Goal: Browse casually: Explore the website without a specific task or goal

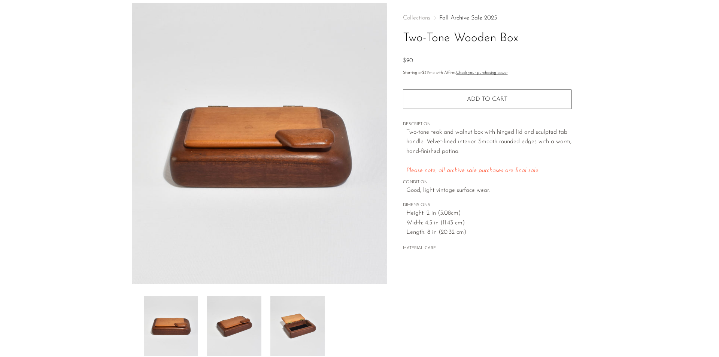
scroll to position [75, 0]
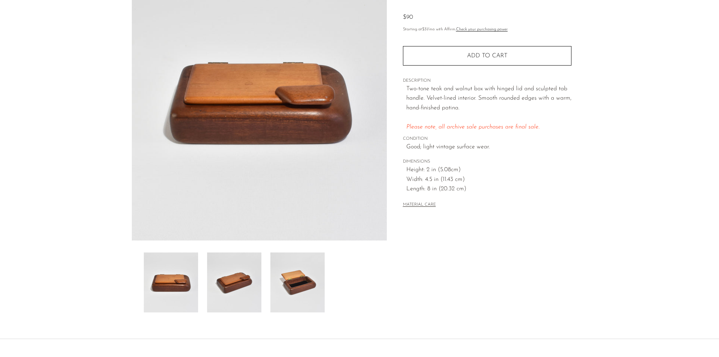
click at [296, 272] on img at bounding box center [297, 282] width 54 height 60
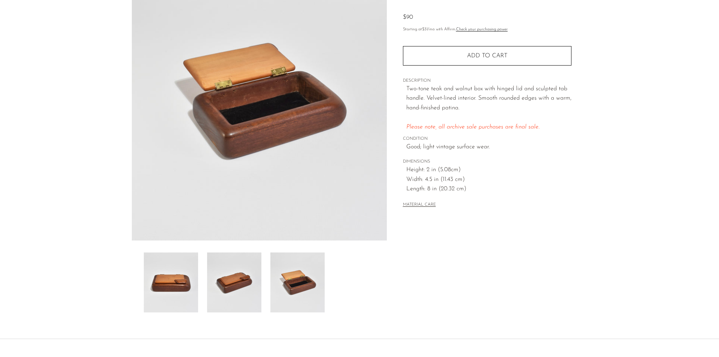
click at [226, 292] on img at bounding box center [234, 282] width 54 height 60
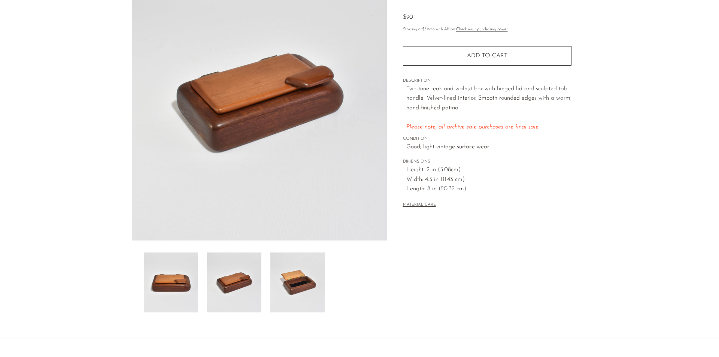
click at [176, 278] on img at bounding box center [171, 282] width 54 height 60
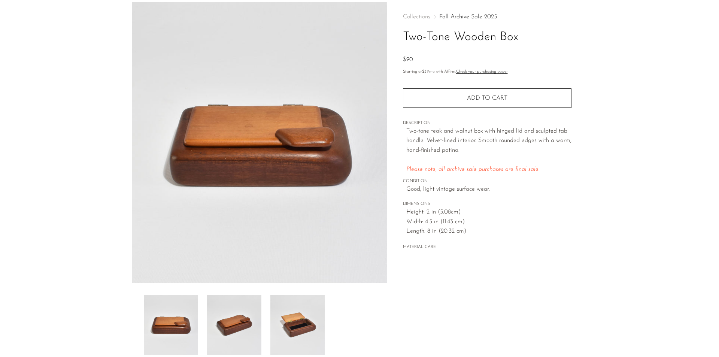
scroll to position [0, 0]
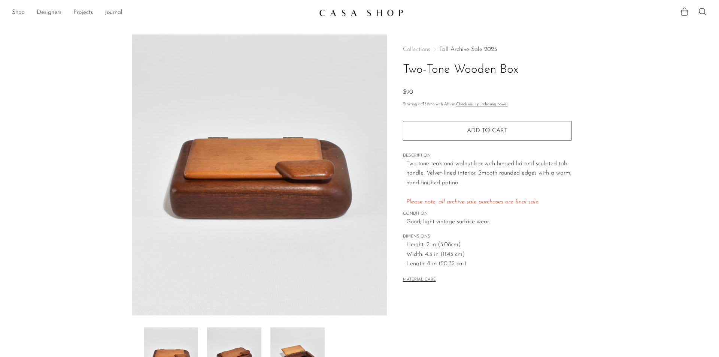
click at [470, 47] on link "Fall Archive Sale 2025" at bounding box center [468, 49] width 58 height 6
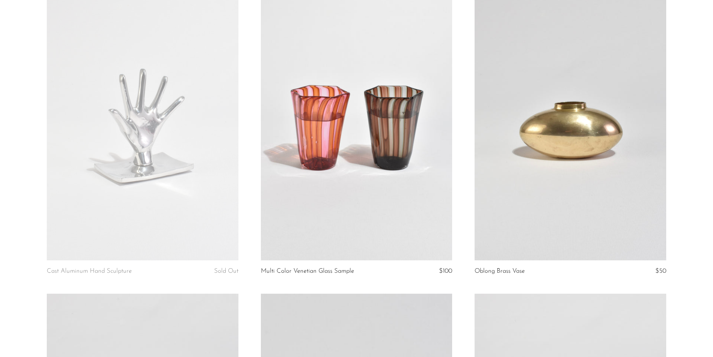
scroll to position [412, 0]
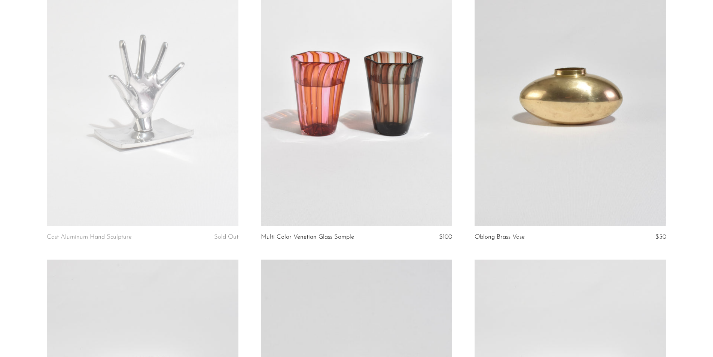
click at [138, 159] on link at bounding box center [142, 92] width 191 height 268
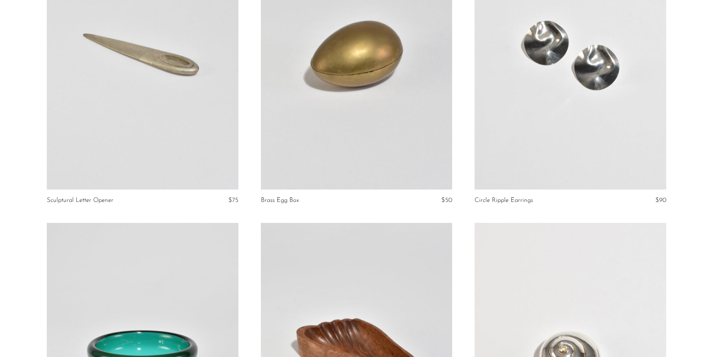
scroll to position [1083, 0]
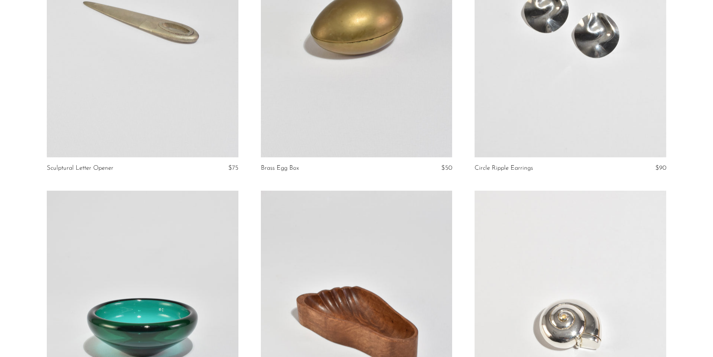
click at [356, 130] on link at bounding box center [356, 23] width 191 height 268
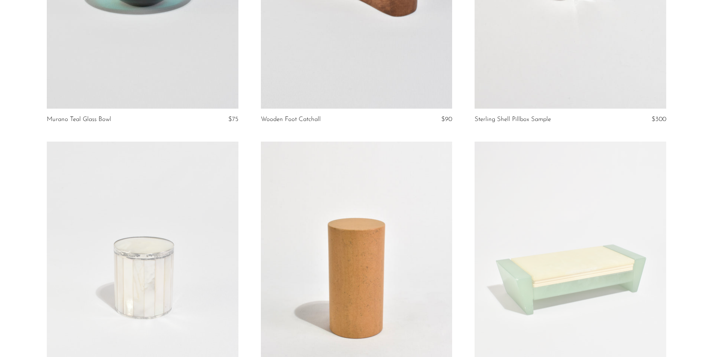
scroll to position [1450, 0]
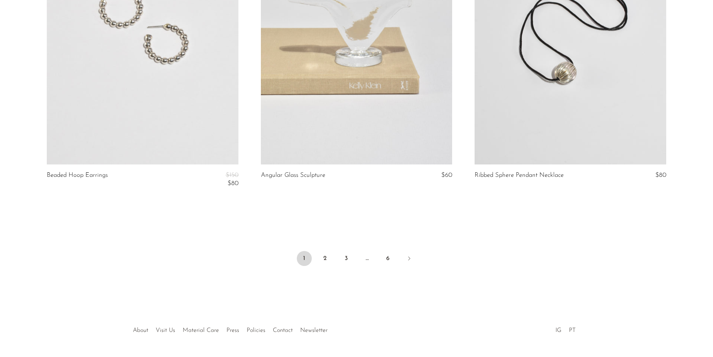
scroll to position [3537, 0]
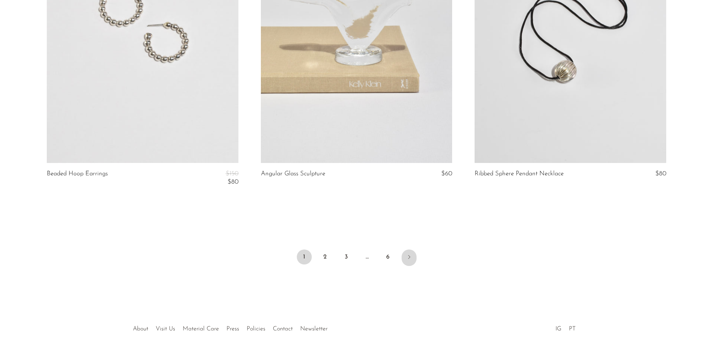
click at [412, 256] on link "Next" at bounding box center [409, 257] width 15 height 16
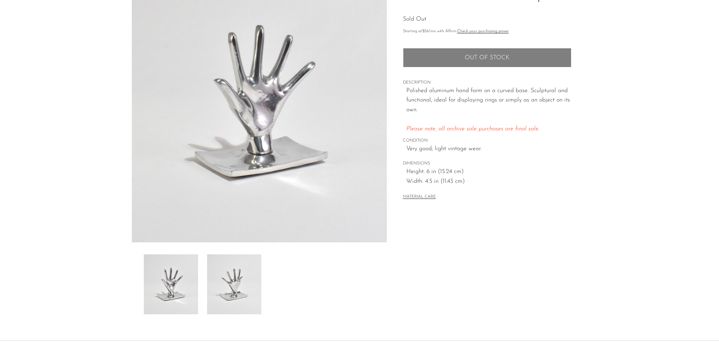
scroll to position [75, 0]
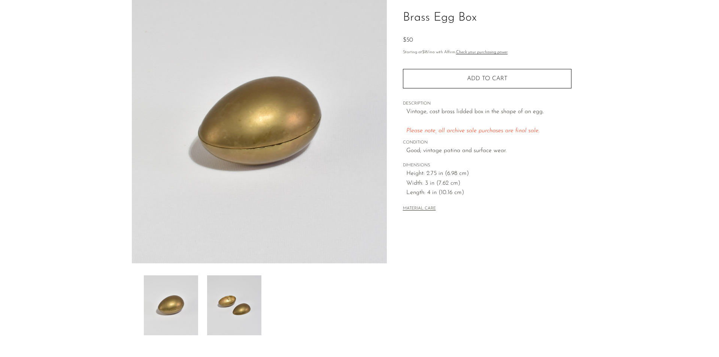
scroll to position [131, 0]
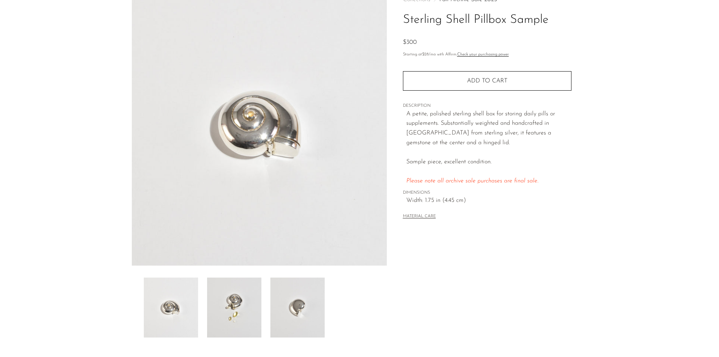
scroll to position [131, 0]
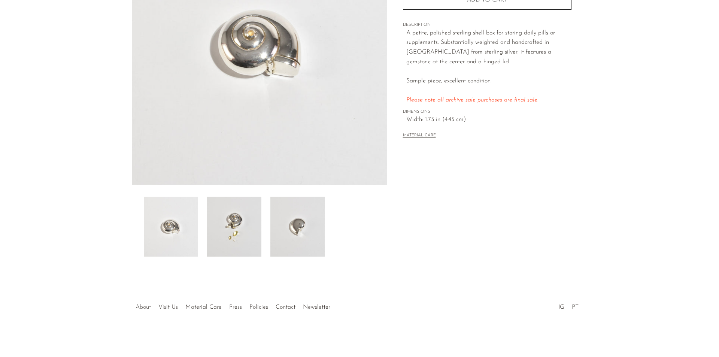
click at [231, 231] on img at bounding box center [234, 227] width 54 height 60
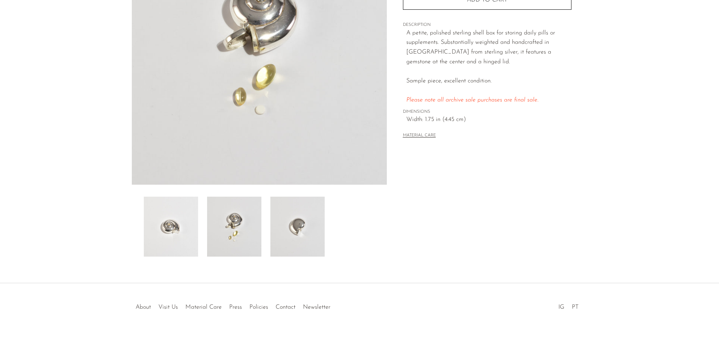
click at [276, 231] on img at bounding box center [297, 227] width 54 height 60
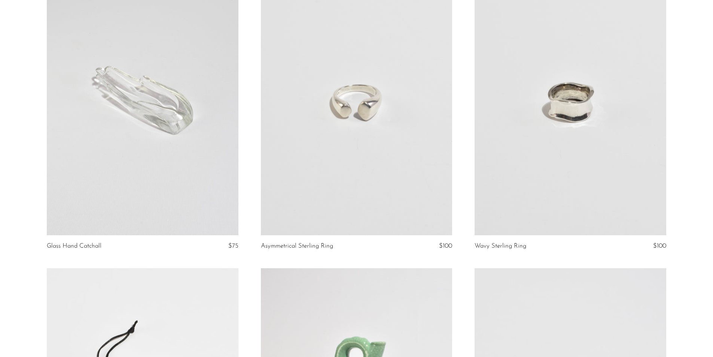
scroll to position [112, 0]
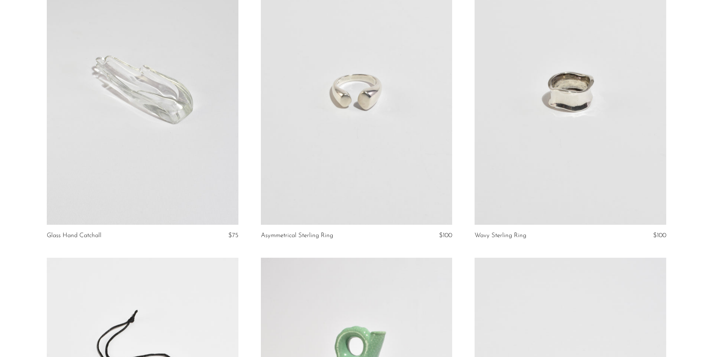
click at [590, 127] on link at bounding box center [570, 91] width 191 height 268
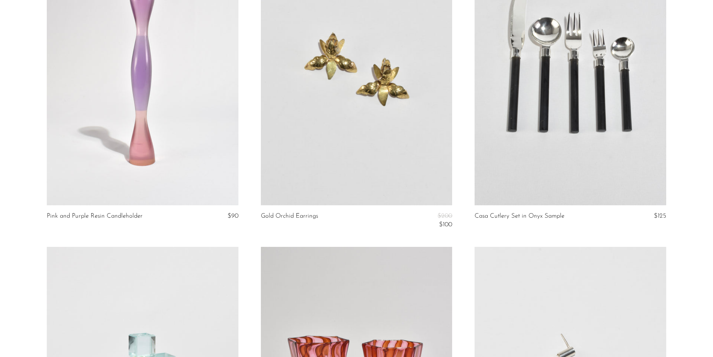
scroll to position [749, 0]
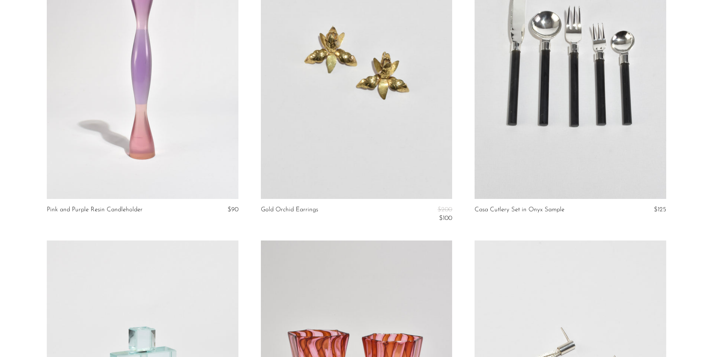
click at [352, 79] on link at bounding box center [356, 65] width 191 height 268
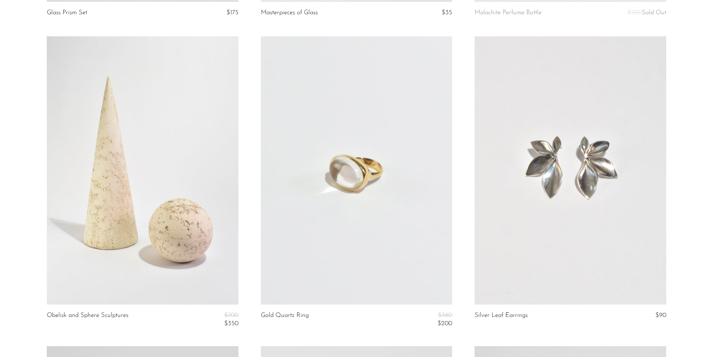
scroll to position [1867, 0]
click at [570, 167] on link at bounding box center [570, 170] width 191 height 268
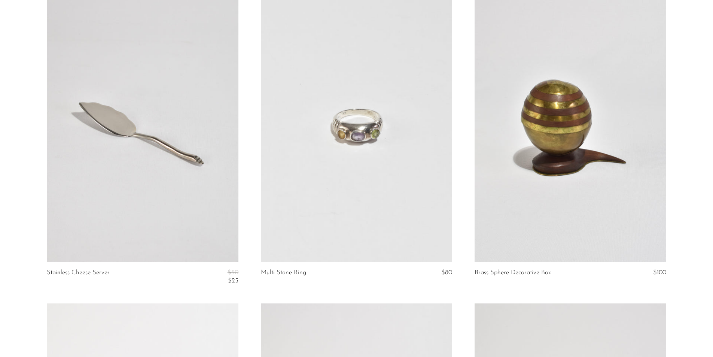
scroll to position [2267, 0]
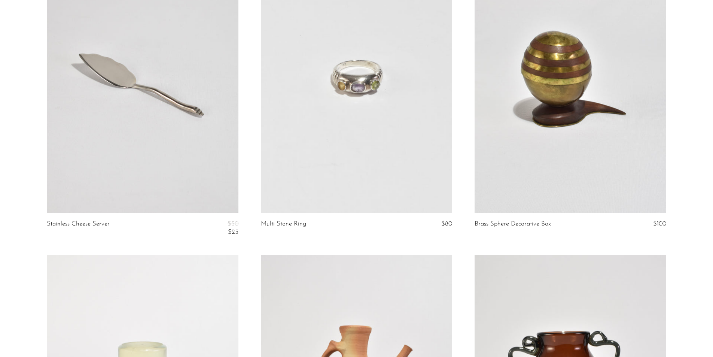
click at [156, 167] on link at bounding box center [142, 79] width 191 height 268
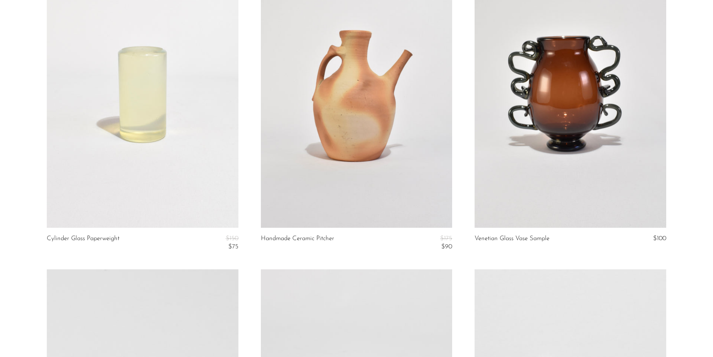
scroll to position [2587, 0]
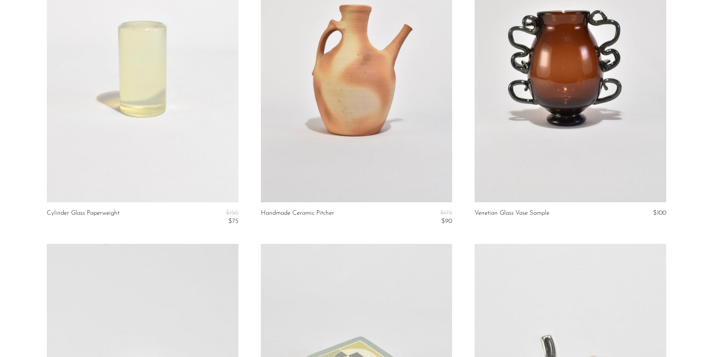
click at [352, 130] on link at bounding box center [356, 68] width 191 height 268
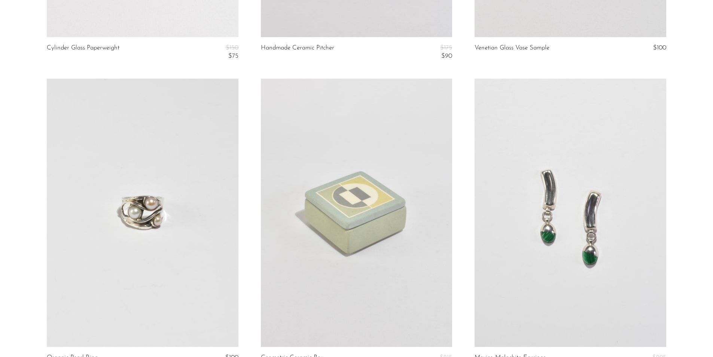
scroll to position [2830, 0]
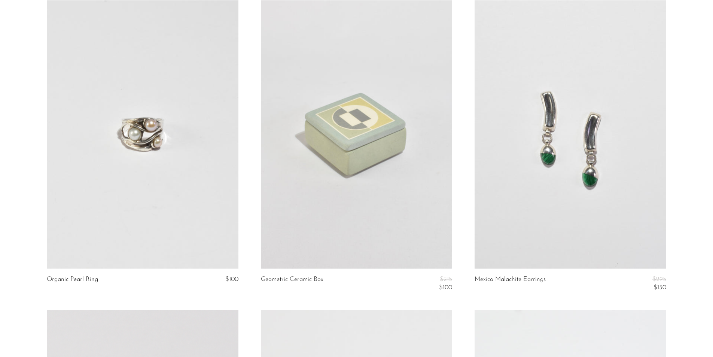
click at [166, 204] on link at bounding box center [142, 134] width 191 height 268
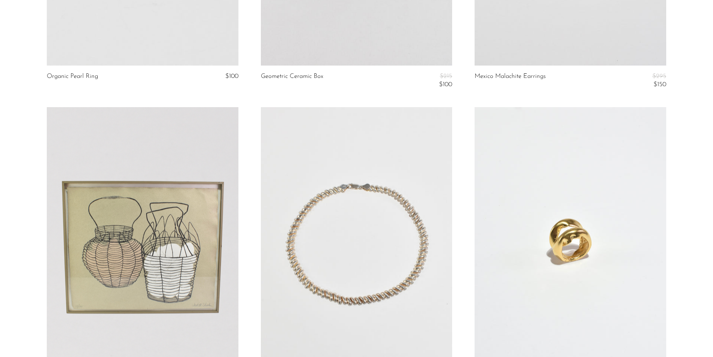
scroll to position [3146, 0]
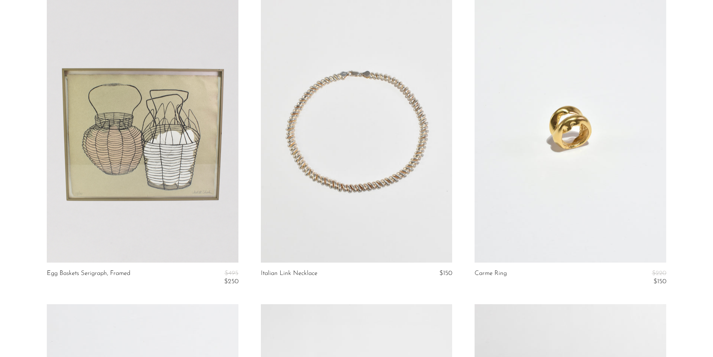
click at [527, 175] on link at bounding box center [570, 128] width 191 height 268
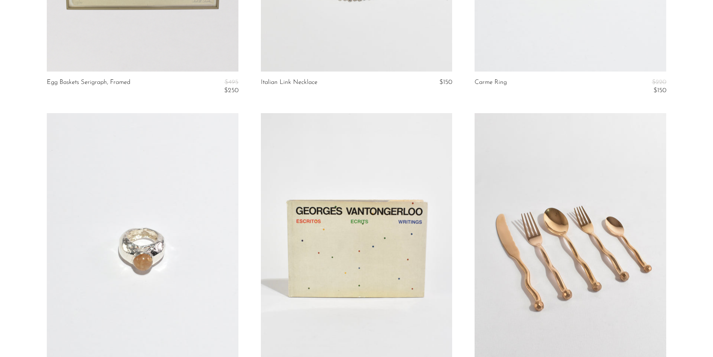
scroll to position [3424, 0]
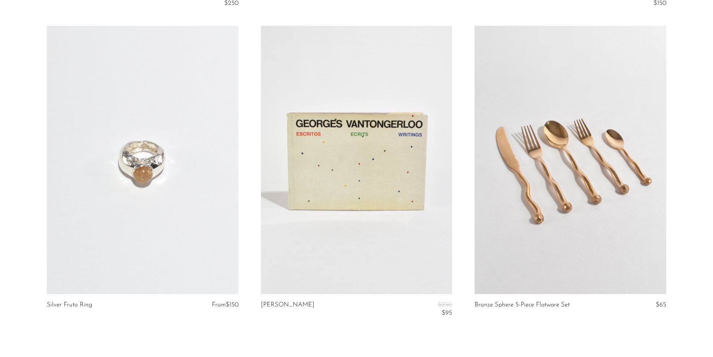
click at [117, 166] on link at bounding box center [142, 160] width 191 height 268
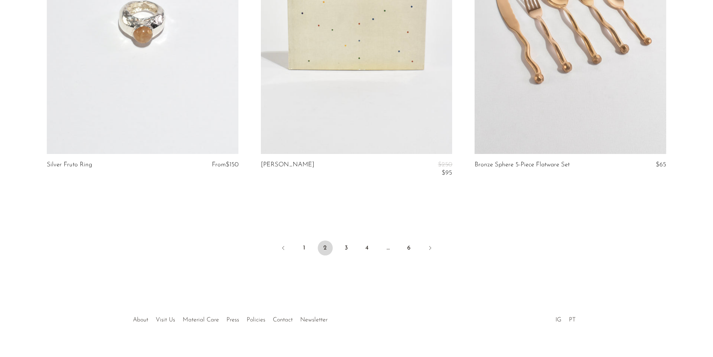
scroll to position [3577, 0]
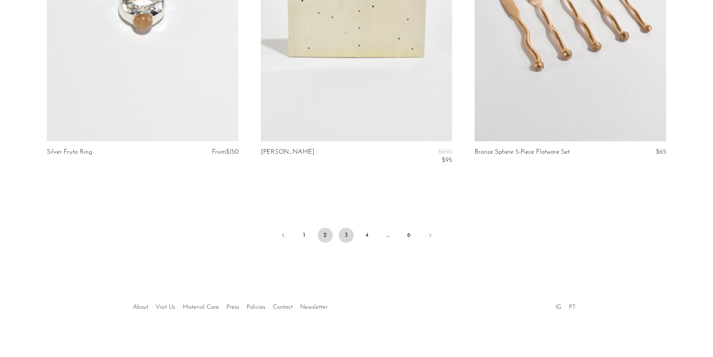
click at [342, 235] on link "3" at bounding box center [346, 235] width 15 height 15
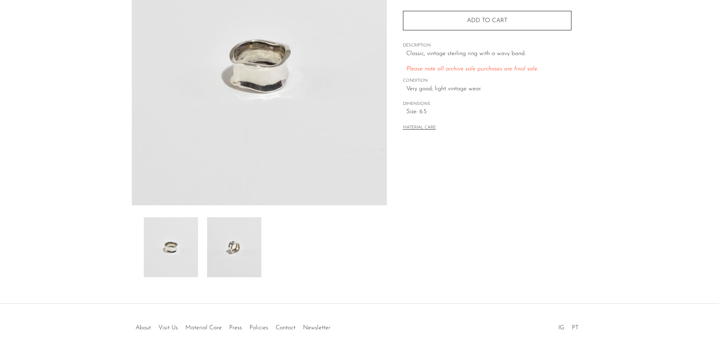
scroll to position [131, 0]
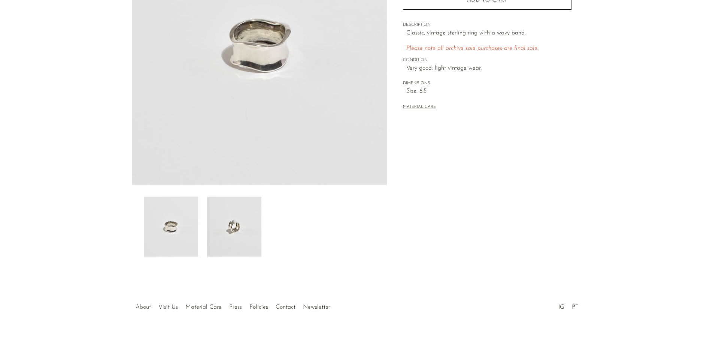
click at [242, 222] on img at bounding box center [234, 227] width 54 height 60
click at [171, 225] on img at bounding box center [171, 227] width 54 height 60
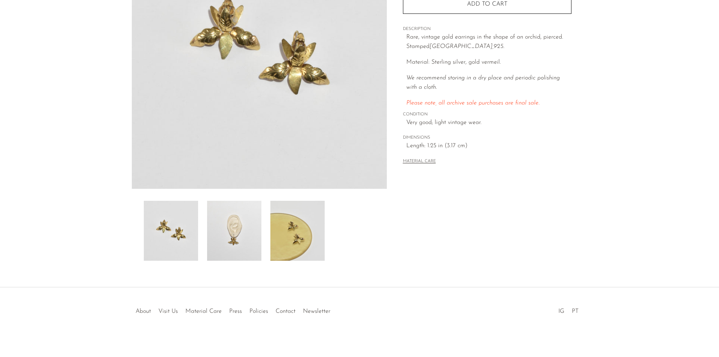
scroll to position [131, 0]
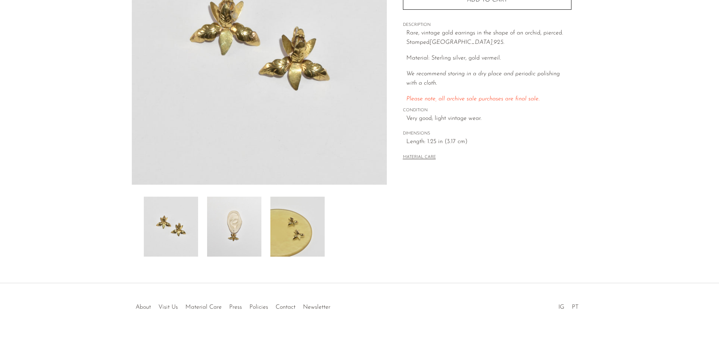
click at [247, 239] on img at bounding box center [234, 227] width 54 height 60
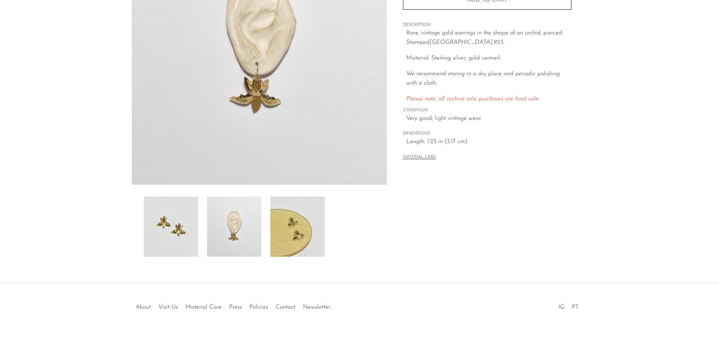
click at [181, 230] on img at bounding box center [171, 227] width 54 height 60
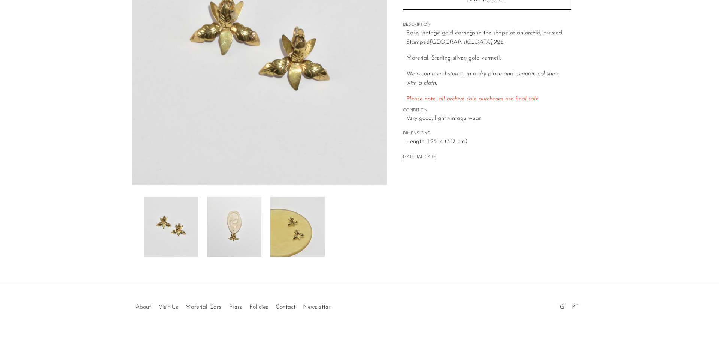
click at [303, 235] on img at bounding box center [297, 227] width 54 height 60
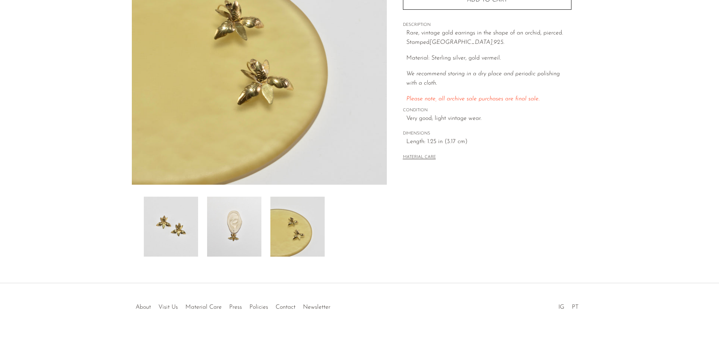
click at [176, 231] on img at bounding box center [171, 227] width 54 height 60
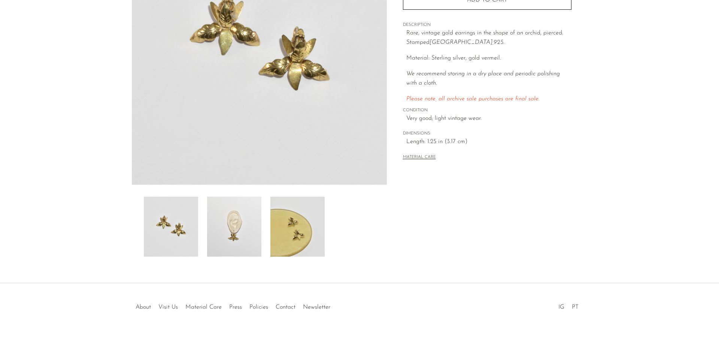
click at [249, 213] on img at bounding box center [234, 227] width 54 height 60
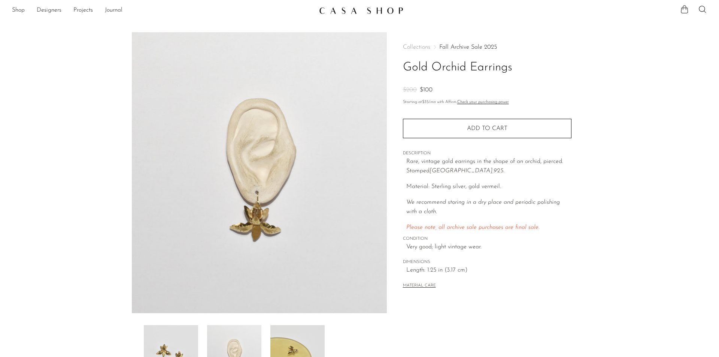
scroll to position [0, 0]
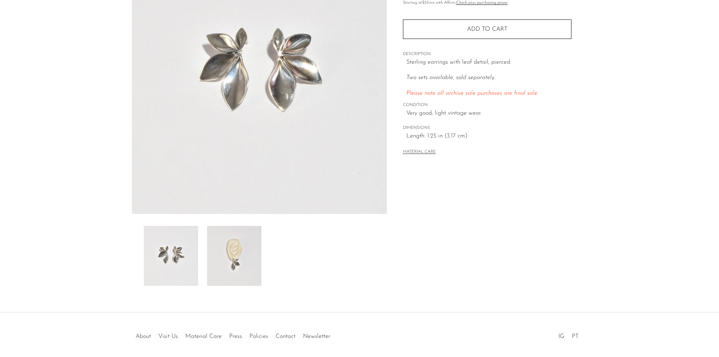
scroll to position [112, 0]
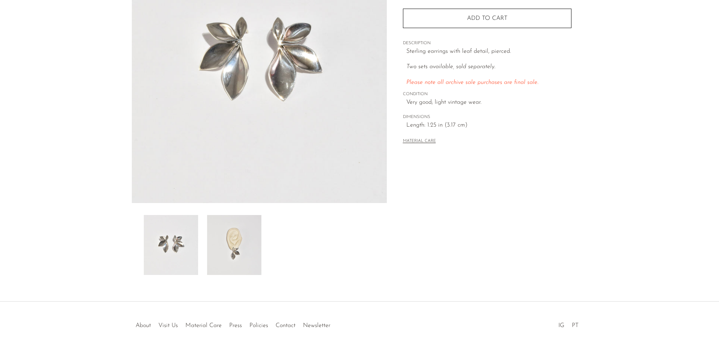
click at [226, 249] on img at bounding box center [234, 245] width 54 height 60
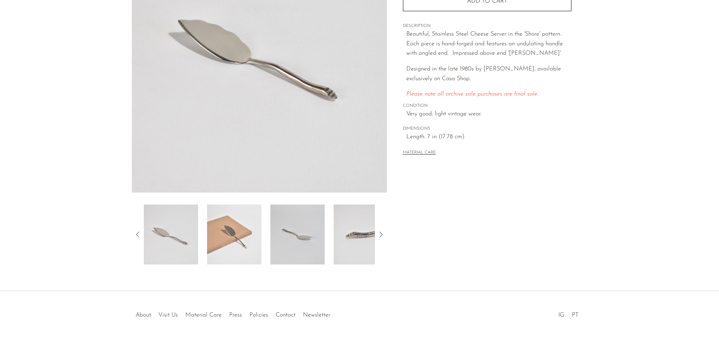
scroll to position [131, 0]
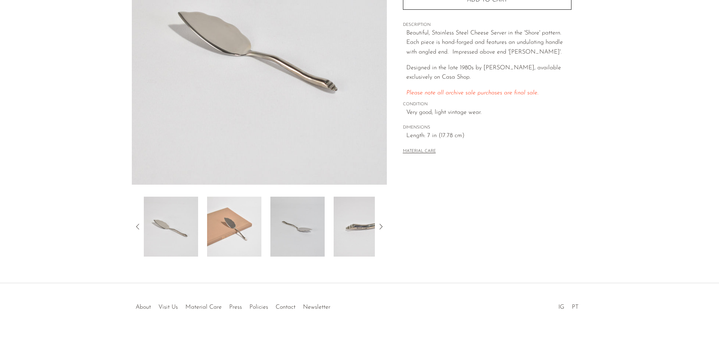
click at [232, 226] on img at bounding box center [234, 227] width 54 height 60
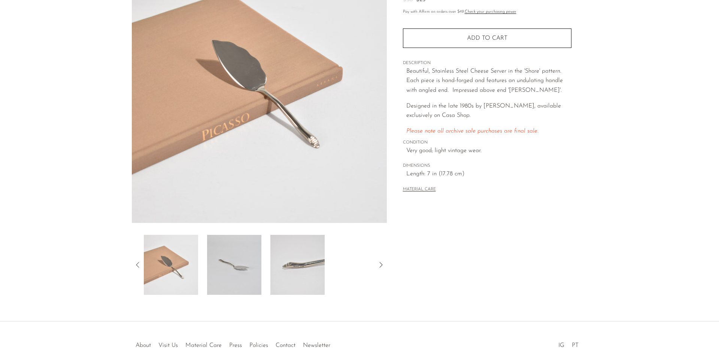
scroll to position [93, 0]
click at [289, 256] on img at bounding box center [297, 264] width 54 height 60
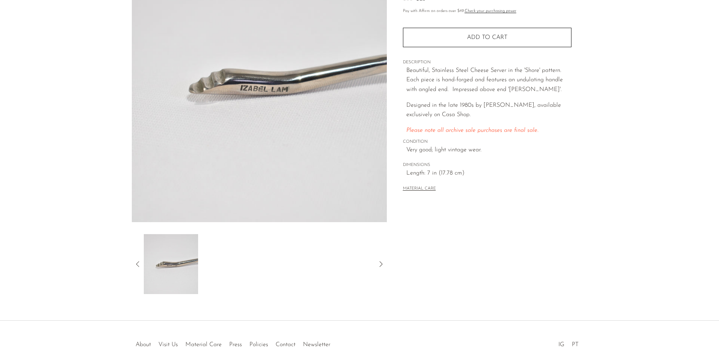
click at [380, 264] on icon at bounding box center [380, 263] width 9 height 9
click at [135, 262] on icon at bounding box center [137, 263] width 9 height 9
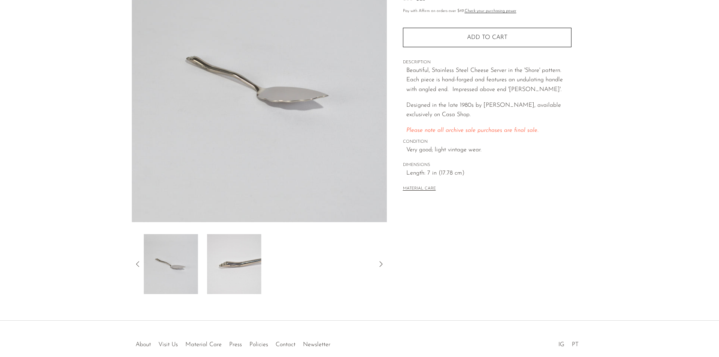
click at [158, 261] on img at bounding box center [171, 264] width 54 height 60
click at [138, 264] on icon at bounding box center [137, 263] width 9 height 9
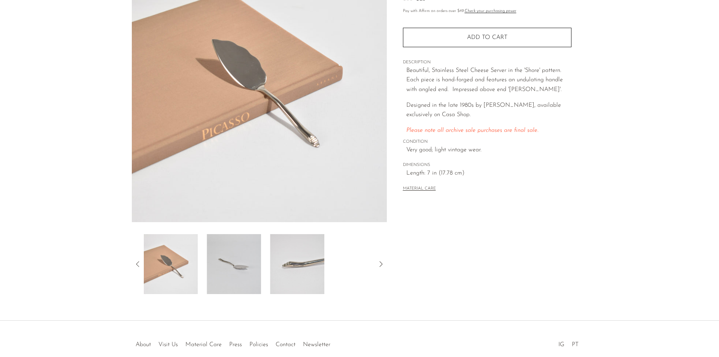
click at [167, 265] on img at bounding box center [170, 264] width 54 height 60
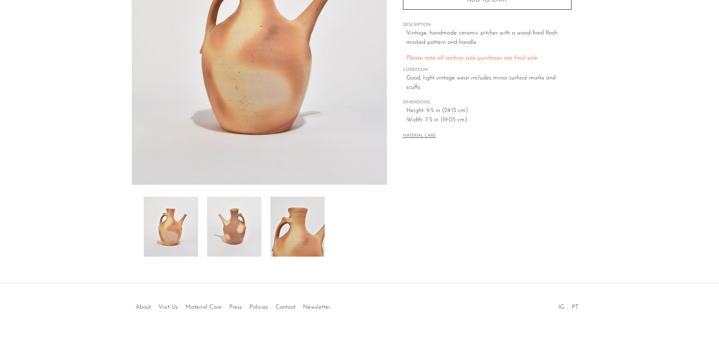
scroll to position [93, 0]
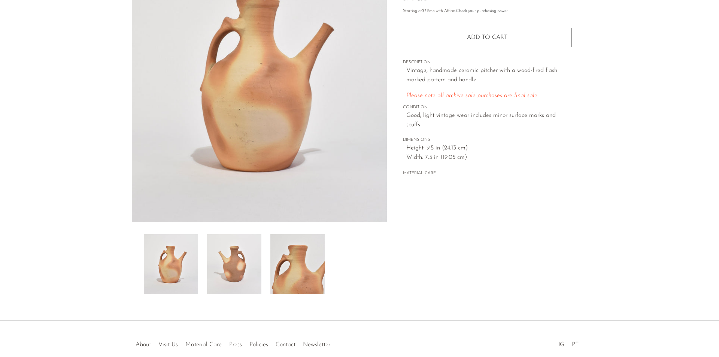
click at [308, 277] on img at bounding box center [297, 264] width 54 height 60
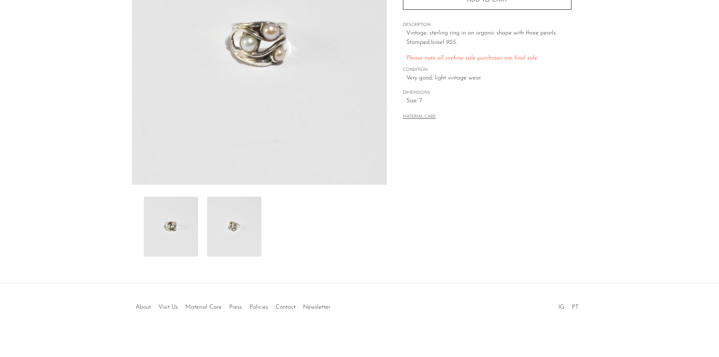
click at [229, 234] on img at bounding box center [234, 227] width 54 height 60
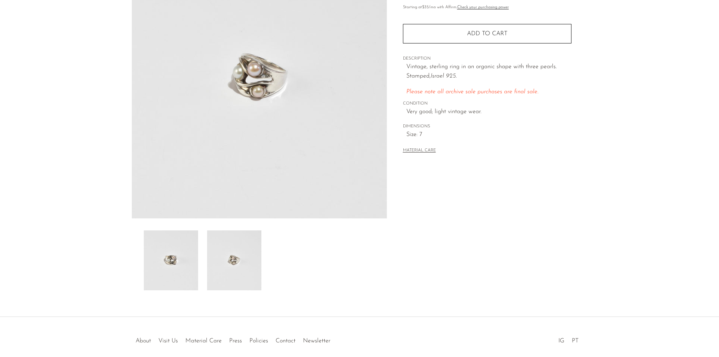
scroll to position [18, 0]
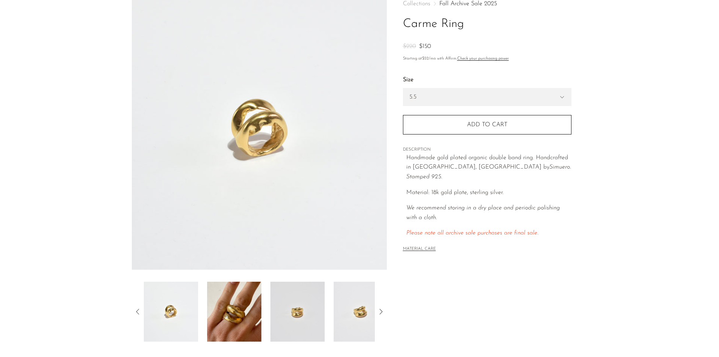
scroll to position [131, 0]
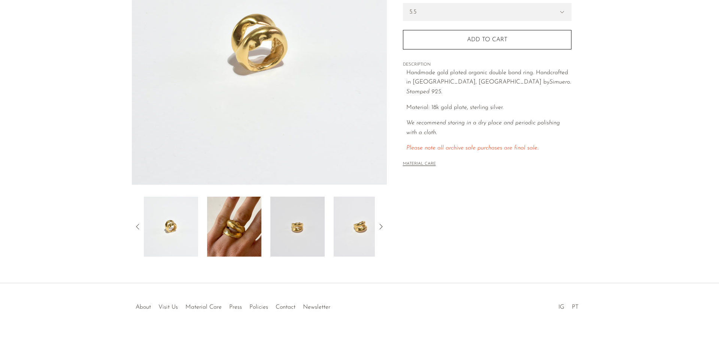
click at [232, 239] on img at bounding box center [234, 227] width 54 height 60
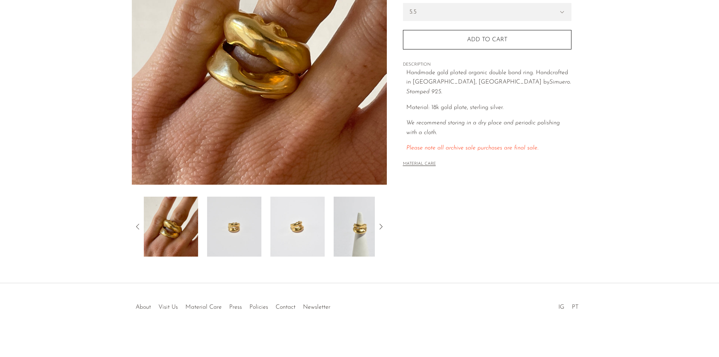
click at [241, 225] on img at bounding box center [234, 227] width 54 height 60
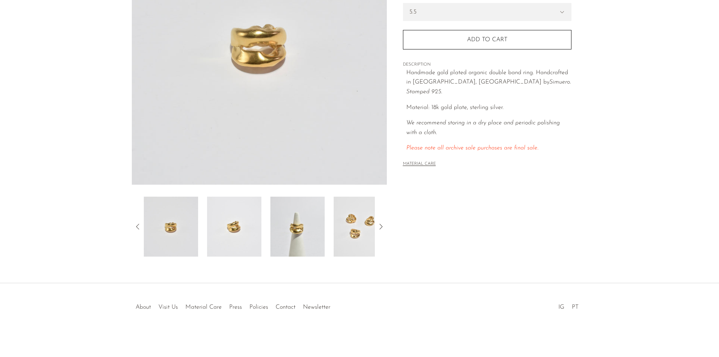
click at [287, 221] on img at bounding box center [297, 227] width 54 height 60
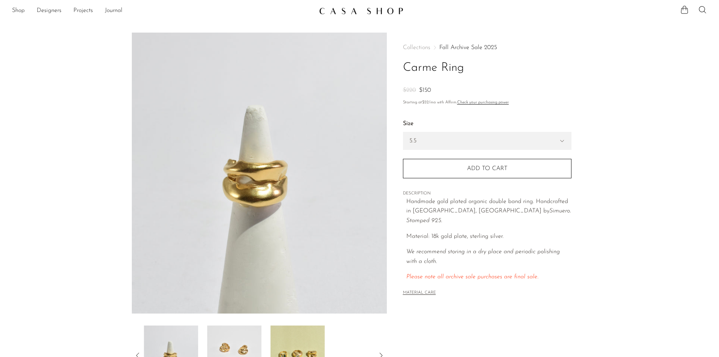
scroll to position [0, 0]
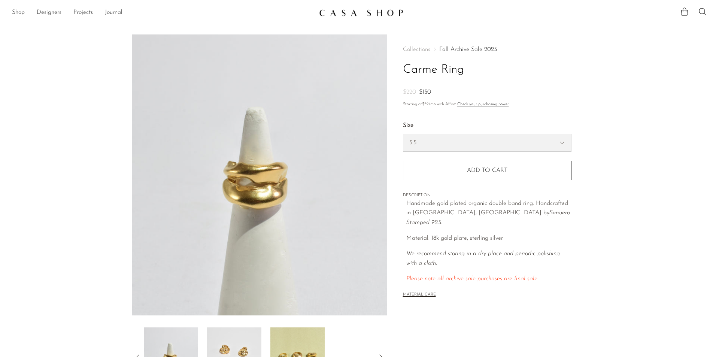
click at [524, 138] on select "5.5 6.5 7" at bounding box center [487, 142] width 168 height 17
click at [403, 134] on select "5.5 6.5 7" at bounding box center [487, 142] width 168 height 17
click at [512, 141] on select "5.5 6.5 7" at bounding box center [487, 142] width 168 height 17
select select "5.5"
click at [403, 134] on select "5.5 6.5 7" at bounding box center [487, 142] width 168 height 17
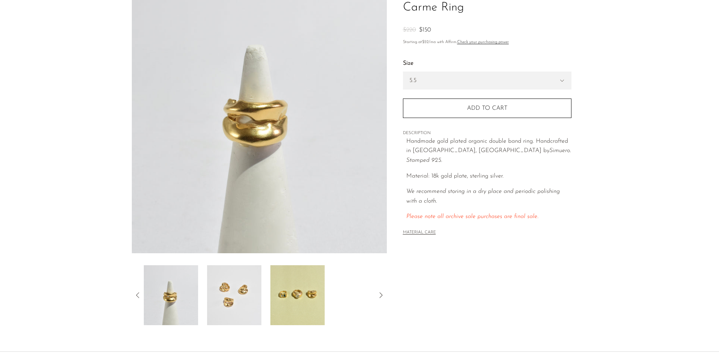
scroll to position [131, 0]
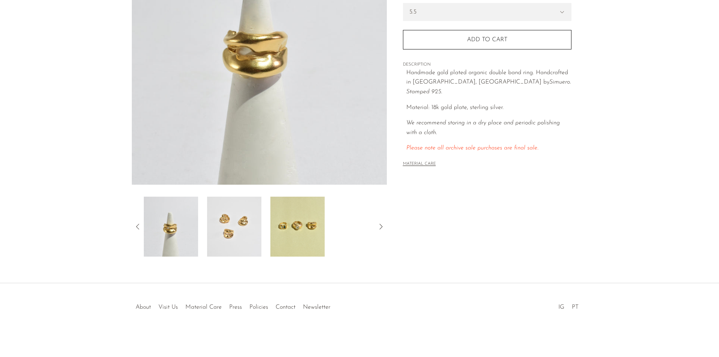
click at [164, 228] on img at bounding box center [171, 227] width 54 height 60
click at [287, 223] on img at bounding box center [297, 227] width 54 height 60
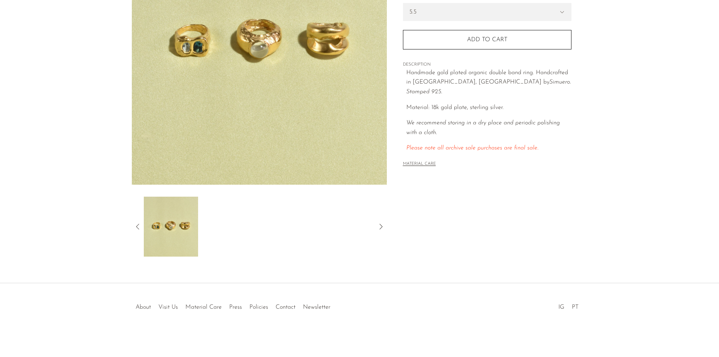
click at [137, 224] on icon at bounding box center [137, 226] width 9 height 9
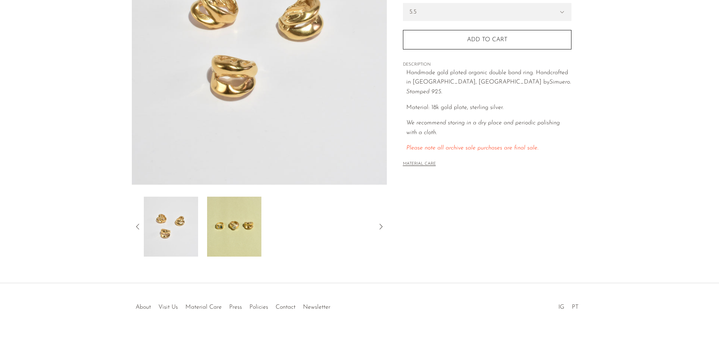
click at [162, 227] on img at bounding box center [171, 227] width 54 height 60
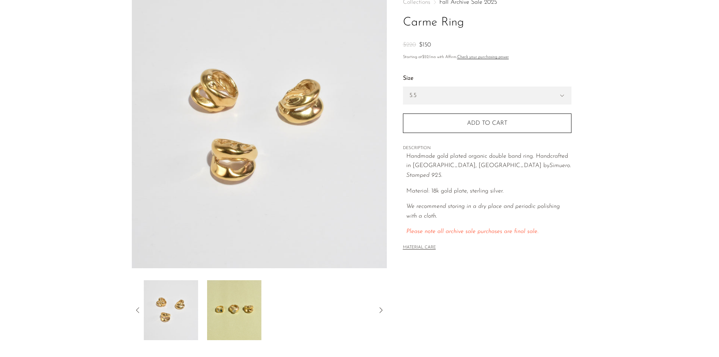
scroll to position [18, 0]
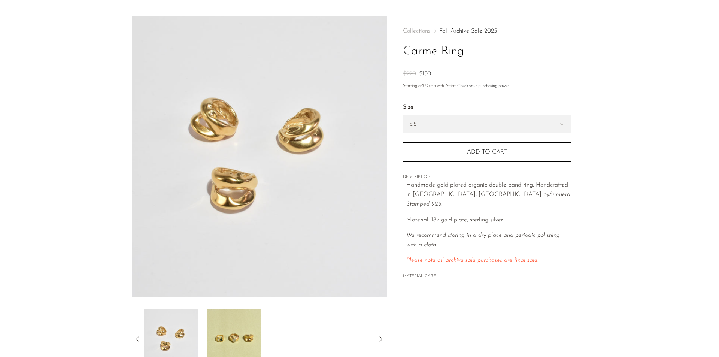
click at [137, 337] on icon at bounding box center [137, 338] width 9 height 9
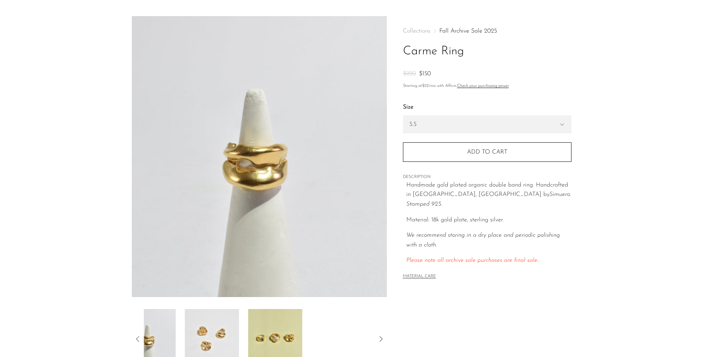
click at [135, 333] on div at bounding box center [259, 339] width 255 height 60
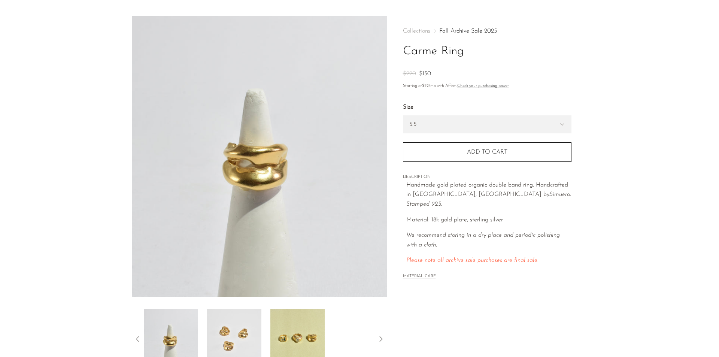
click at [175, 328] on img at bounding box center [171, 339] width 54 height 60
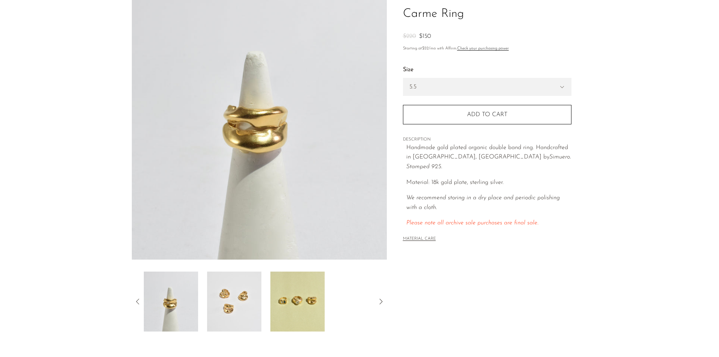
click at [138, 304] on icon at bounding box center [137, 301] width 9 height 9
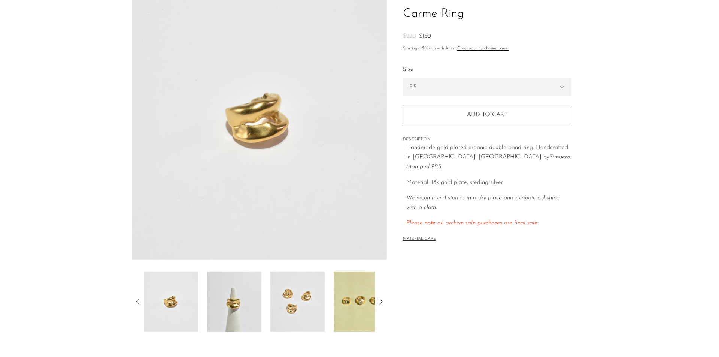
click at [135, 300] on icon at bounding box center [137, 301] width 9 height 9
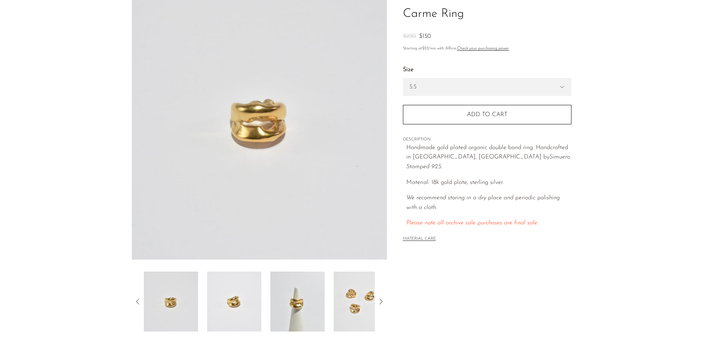
click at [135, 299] on icon at bounding box center [137, 301] width 9 height 9
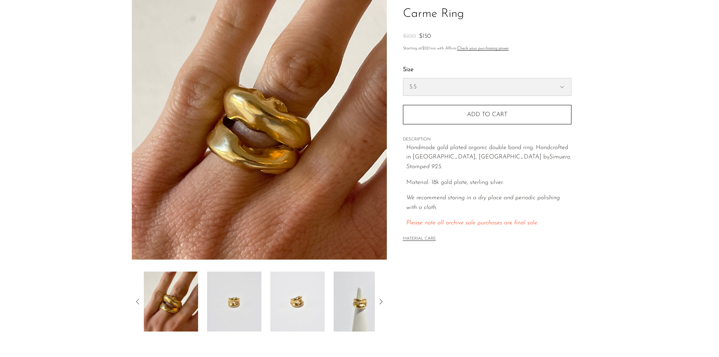
click at [441, 91] on select "5.5 6.5 7" at bounding box center [487, 86] width 168 height 17
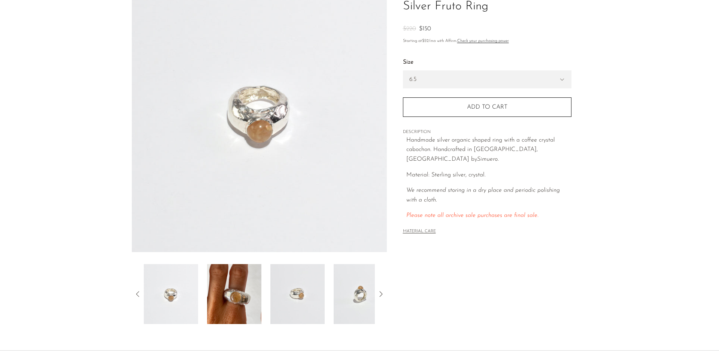
scroll to position [131, 0]
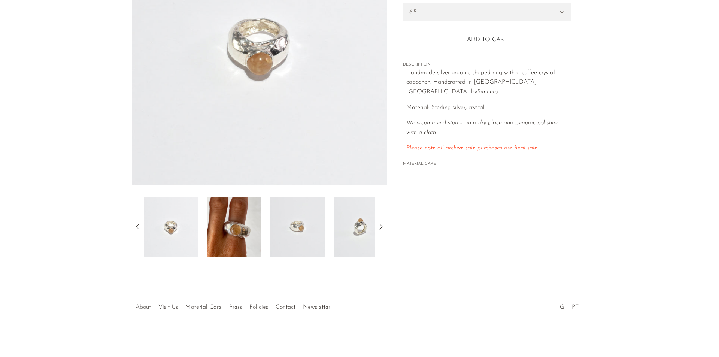
click at [249, 232] on img at bounding box center [234, 227] width 54 height 60
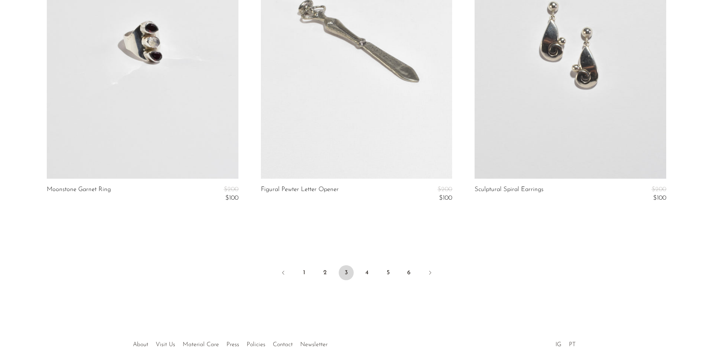
scroll to position [3518, 0]
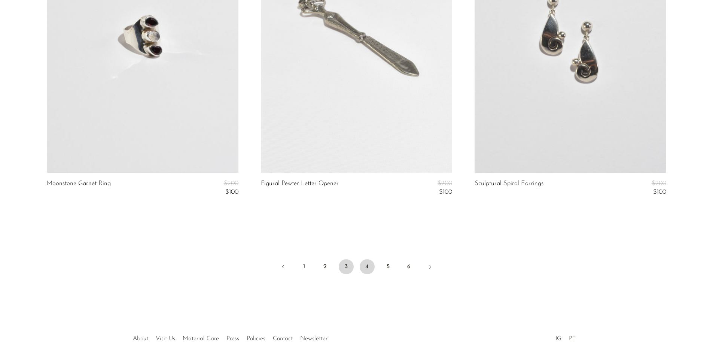
click at [371, 265] on link "4" at bounding box center [367, 266] width 15 height 15
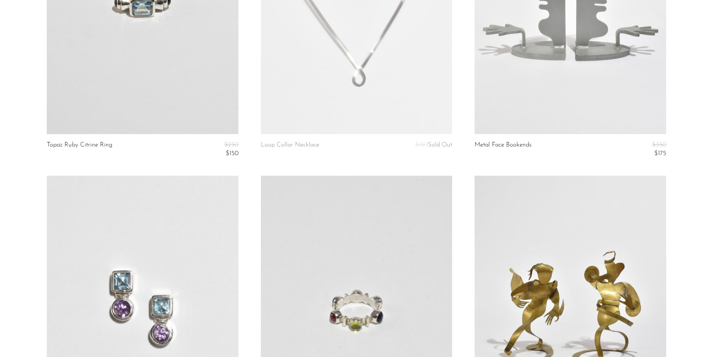
scroll to position [1572, 0]
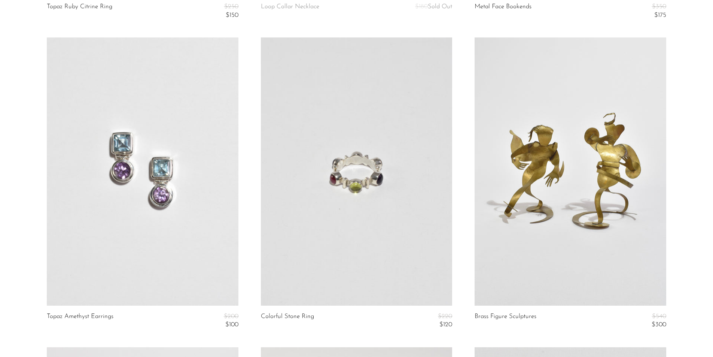
click at [403, 252] on link at bounding box center [356, 171] width 191 height 268
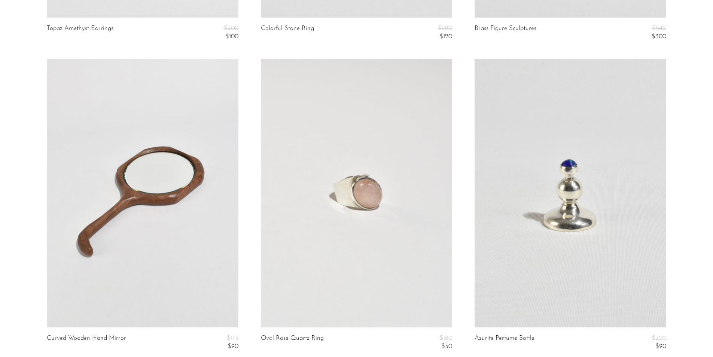
scroll to position [1900, 0]
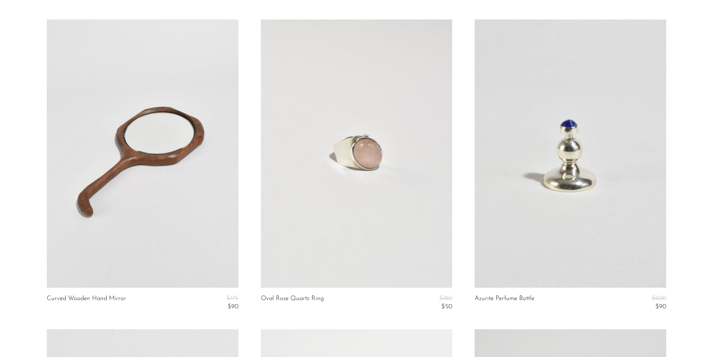
click at [397, 160] on link at bounding box center [356, 153] width 191 height 268
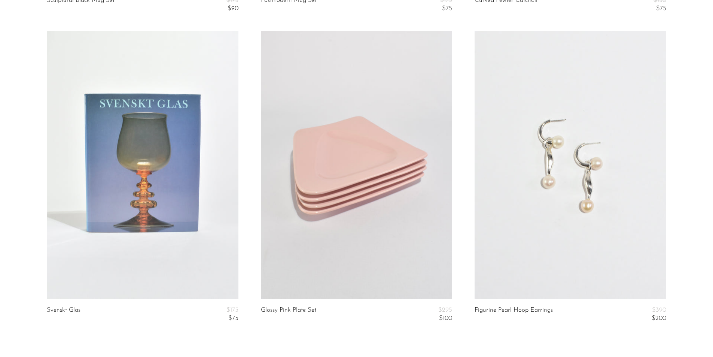
scroll to position [3532, 0]
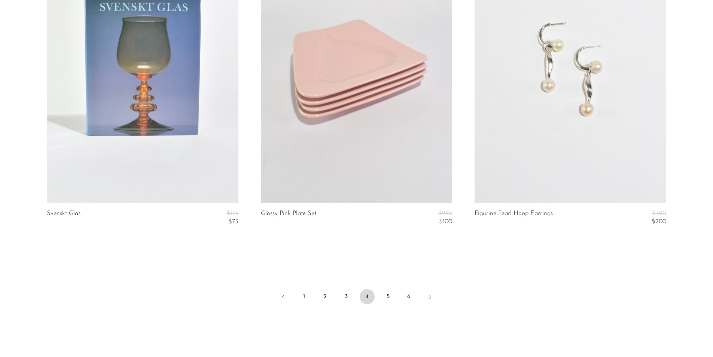
click at [506, 113] on link at bounding box center [570, 68] width 191 height 268
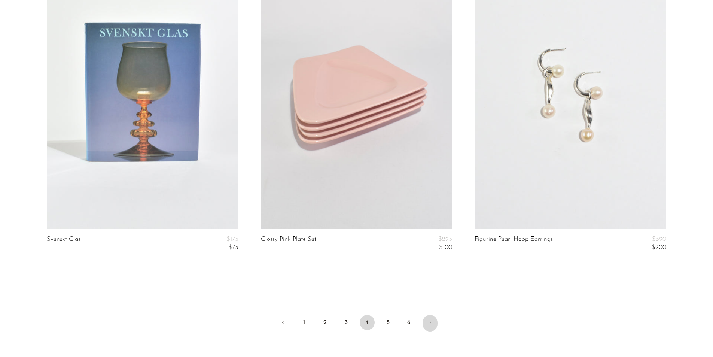
click at [427, 319] on link "Next" at bounding box center [430, 323] width 15 height 16
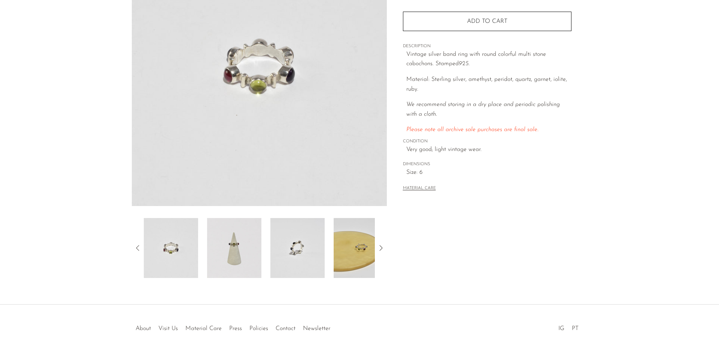
scroll to position [112, 0]
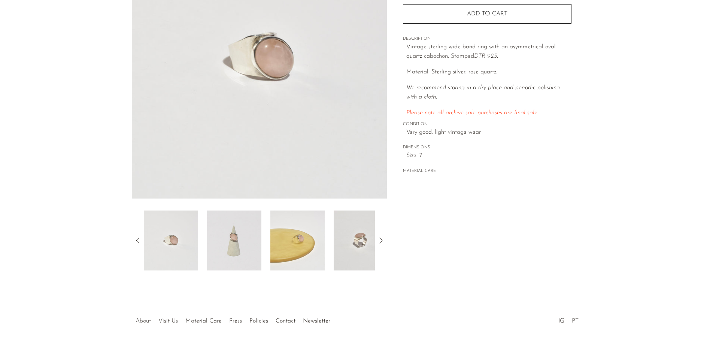
scroll to position [131, 0]
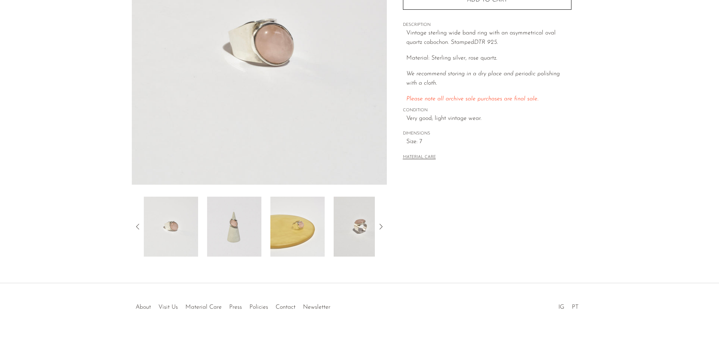
click at [228, 235] on img at bounding box center [234, 227] width 54 height 60
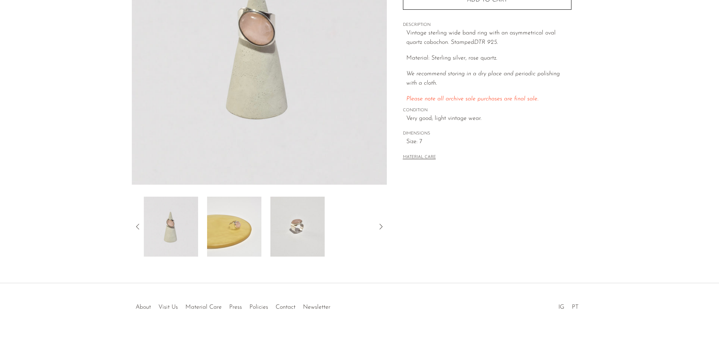
click at [288, 214] on img at bounding box center [297, 227] width 54 height 60
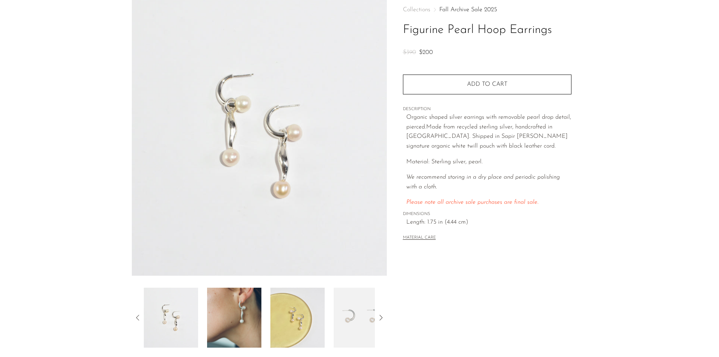
scroll to position [112, 0]
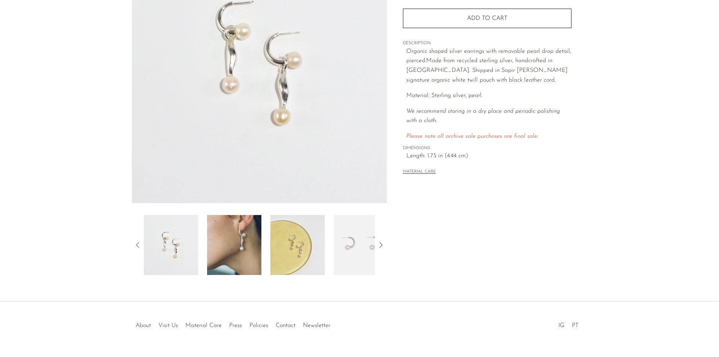
click at [255, 246] on img at bounding box center [234, 245] width 54 height 60
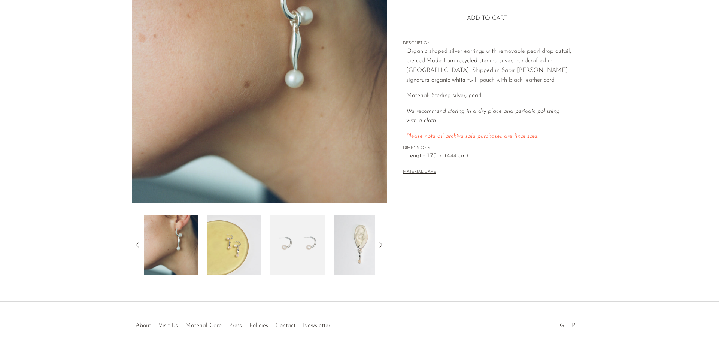
scroll to position [0, 0]
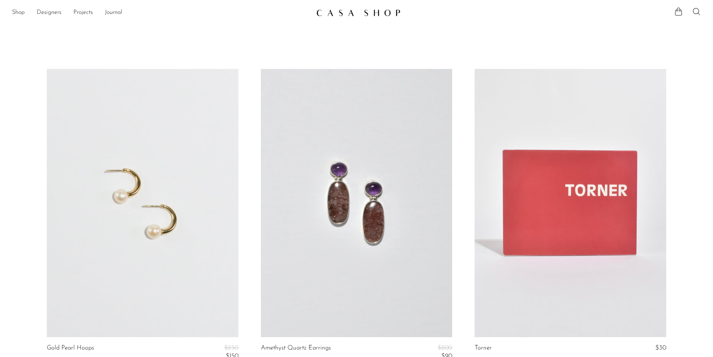
click at [178, 273] on link at bounding box center [142, 203] width 191 height 268
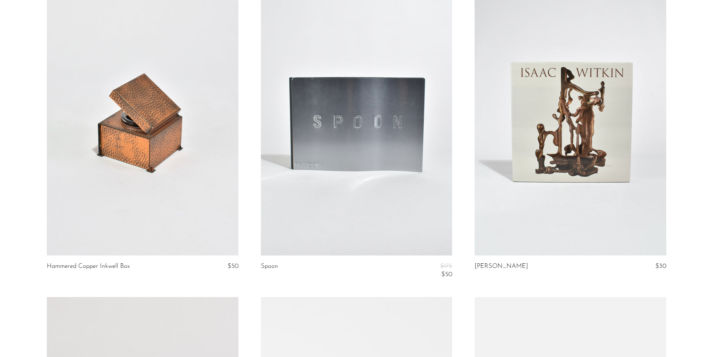
scroll to position [1011, 0]
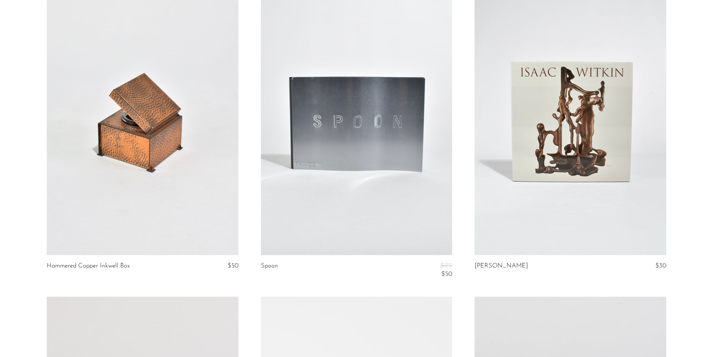
click at [373, 168] on link at bounding box center [356, 121] width 191 height 268
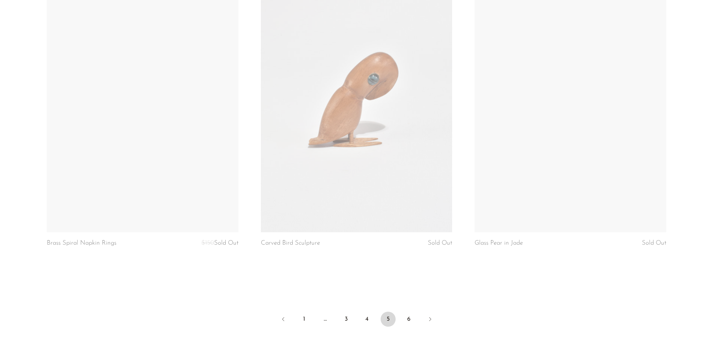
scroll to position [3553, 0]
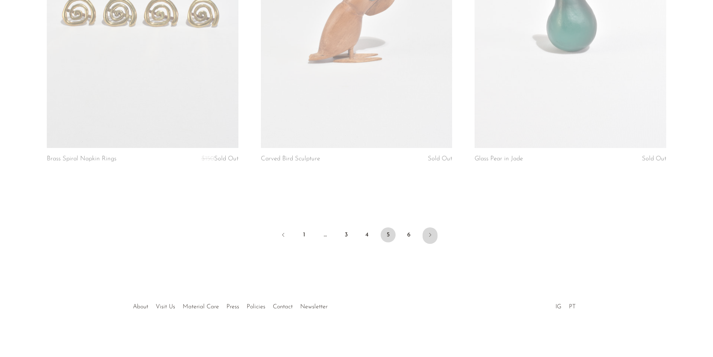
click at [432, 233] on icon "Next" at bounding box center [430, 235] width 6 height 6
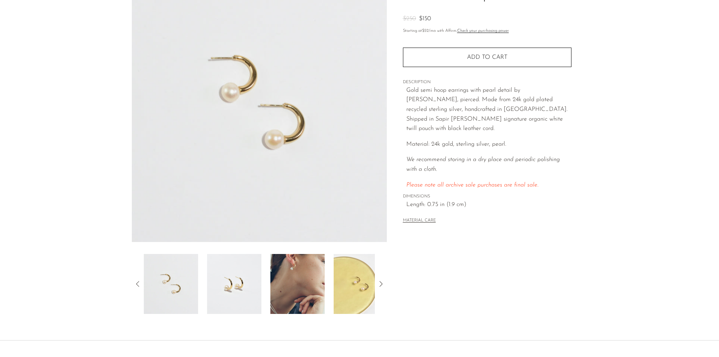
scroll to position [75, 0]
click at [276, 264] on img at bounding box center [297, 282] width 54 height 60
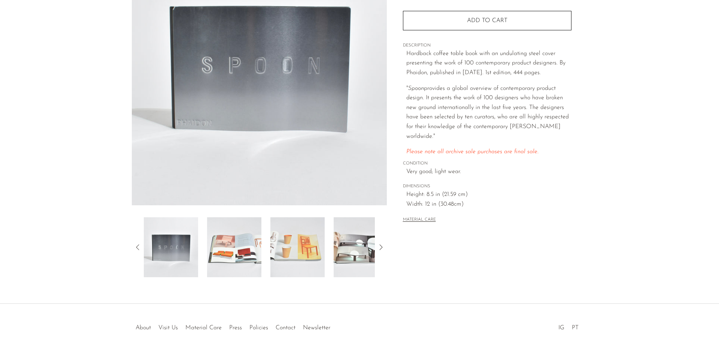
scroll to position [112, 0]
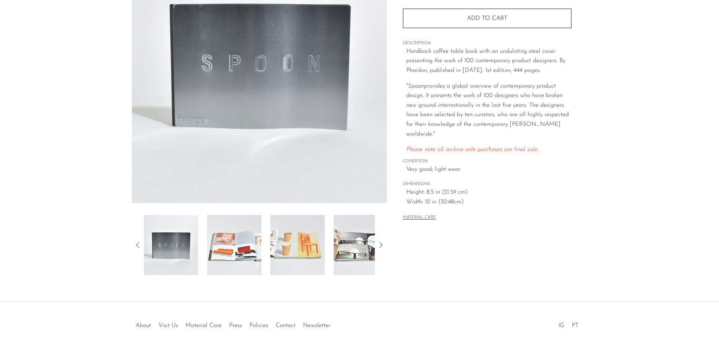
click at [228, 258] on img at bounding box center [234, 245] width 54 height 60
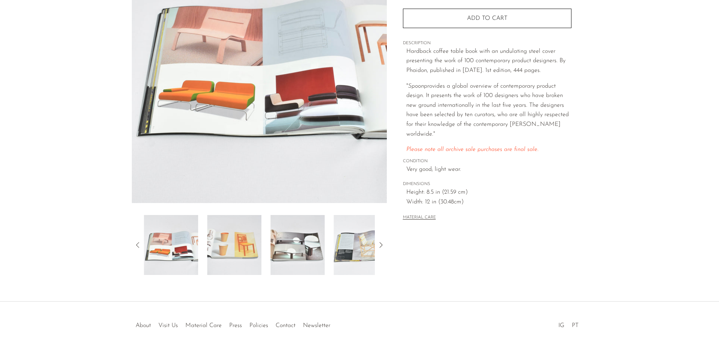
click at [255, 251] on img at bounding box center [234, 245] width 54 height 60
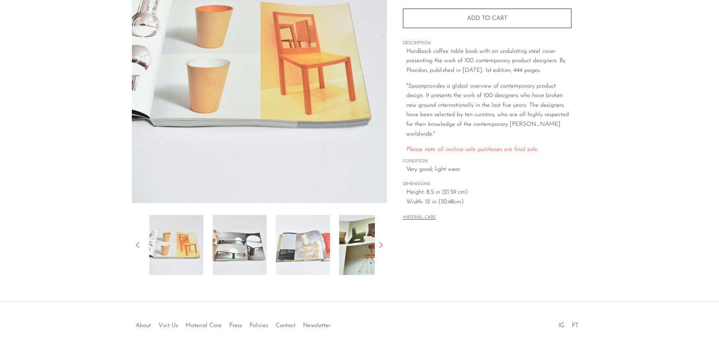
click at [255, 251] on img at bounding box center [239, 245] width 54 height 60
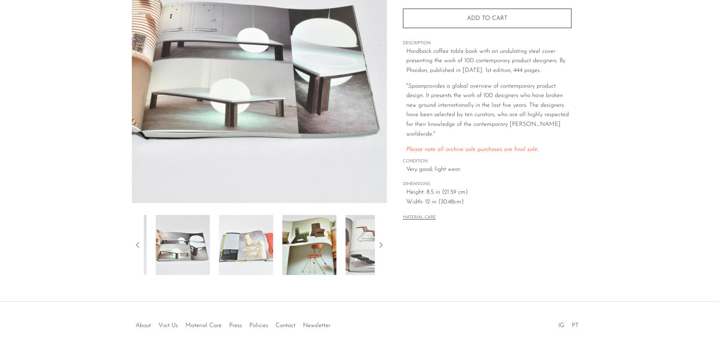
click at [255, 251] on img at bounding box center [246, 245] width 54 height 60
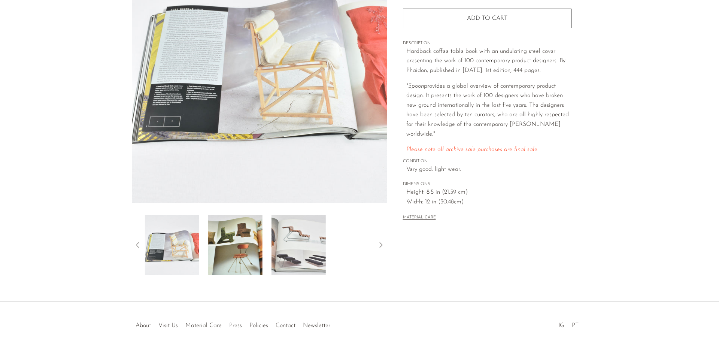
click at [256, 250] on img at bounding box center [235, 245] width 54 height 60
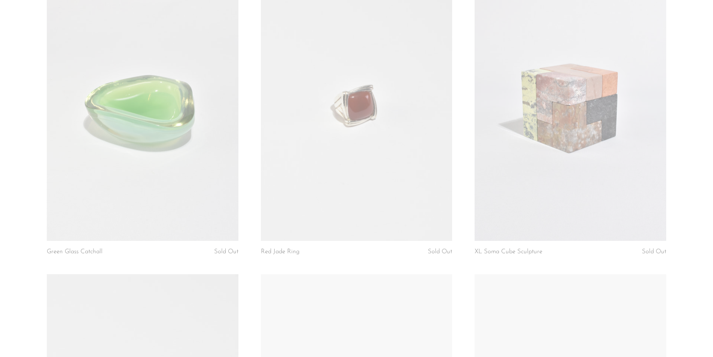
scroll to position [1310, 0]
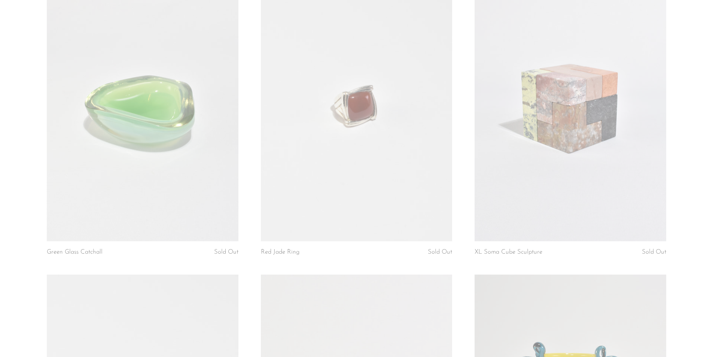
click at [604, 185] on link at bounding box center [570, 107] width 191 height 268
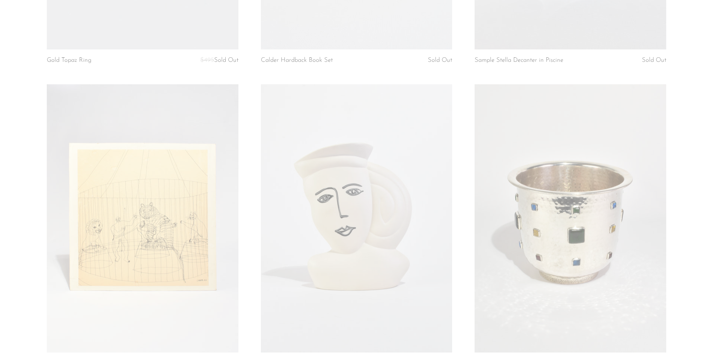
scroll to position [3135, 0]
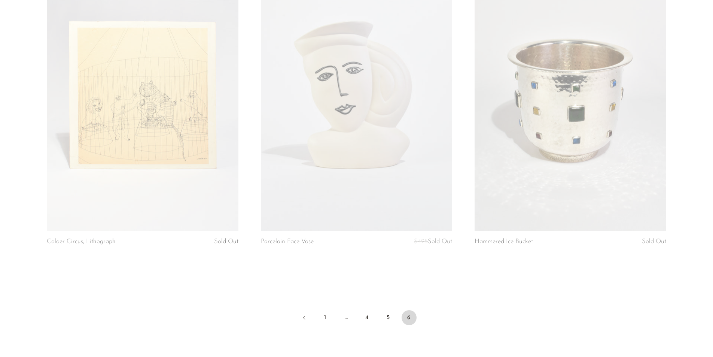
click at [406, 310] on span "6" at bounding box center [409, 317] width 15 height 15
